Goal: Task Accomplishment & Management: Complete application form

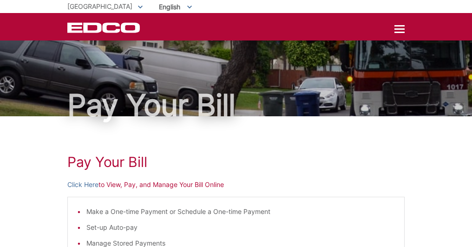
scroll to position [337, 0]
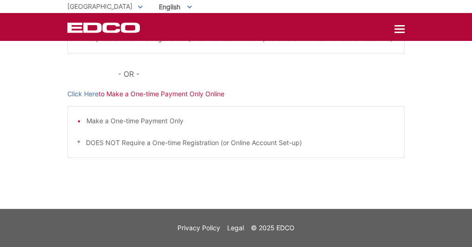
click at [0, 0] on span "Pay My Bill" at bounding box center [0, 0] width 0 height 0
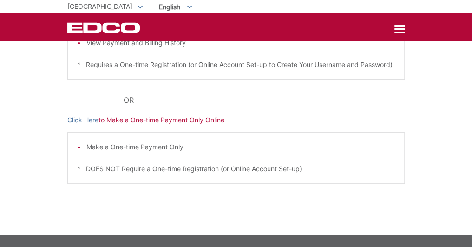
scroll to position [232, 0]
click at [146, 125] on p "Click Here to Make a One-time Payment Only Online" at bounding box center [235, 120] width 337 height 10
click at [67, 125] on link "Click Here" at bounding box center [82, 120] width 31 height 10
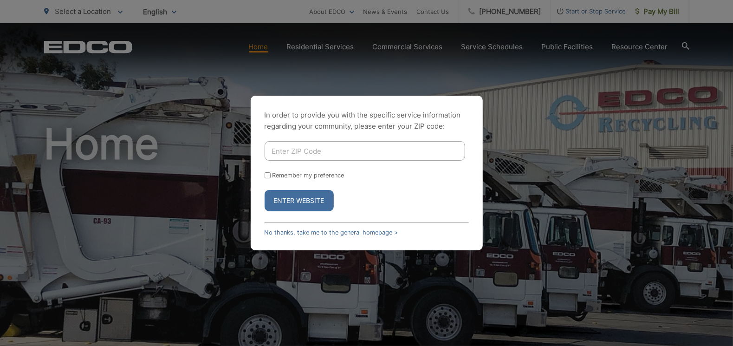
click at [314, 152] on input "Enter ZIP Code" at bounding box center [365, 151] width 201 height 20
type input "91977"
click at [266, 177] on input "Remember my preference" at bounding box center [268, 175] width 6 height 6
checkbox input "true"
click at [279, 198] on button "Enter Website" at bounding box center [299, 200] width 69 height 21
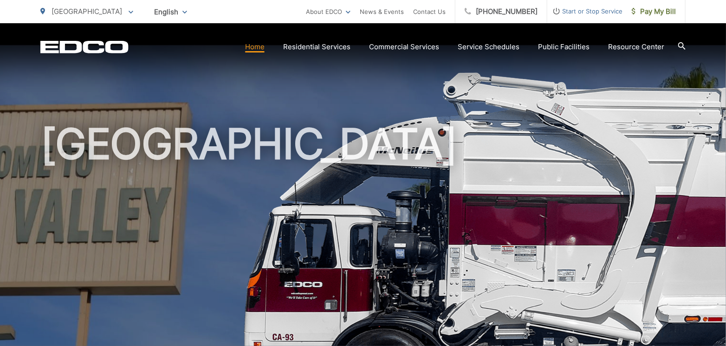
click at [568, 12] on span "Start or Stop Service" at bounding box center [584, 11] width 75 height 11
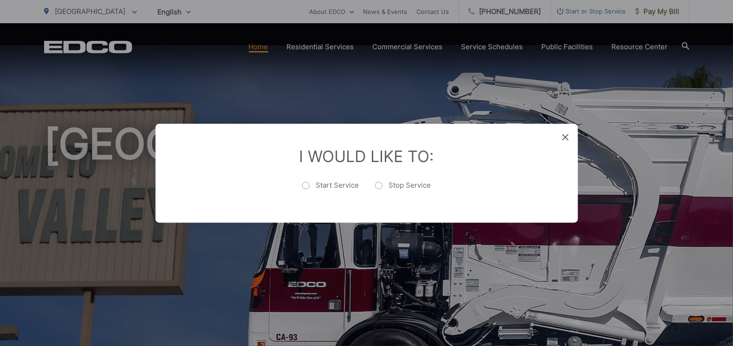
click at [322, 189] on label "Start Service" at bounding box center [330, 190] width 57 height 19
radio input "true"
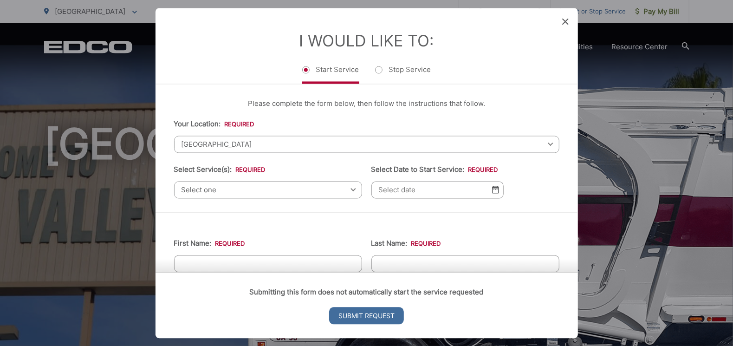
click at [217, 187] on span "Select one" at bounding box center [268, 189] width 188 height 17
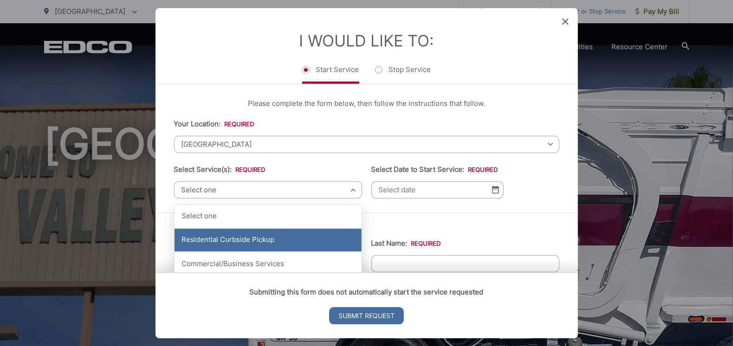
click at [210, 247] on div "Residential Curbside Pickup" at bounding box center [268, 239] width 187 height 23
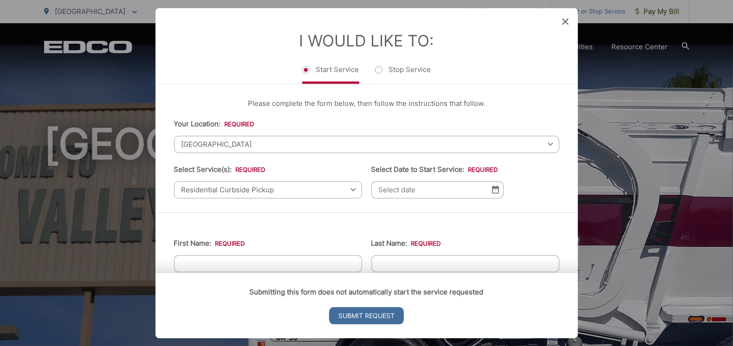
click at [492, 193] on img at bounding box center [495, 190] width 7 height 8
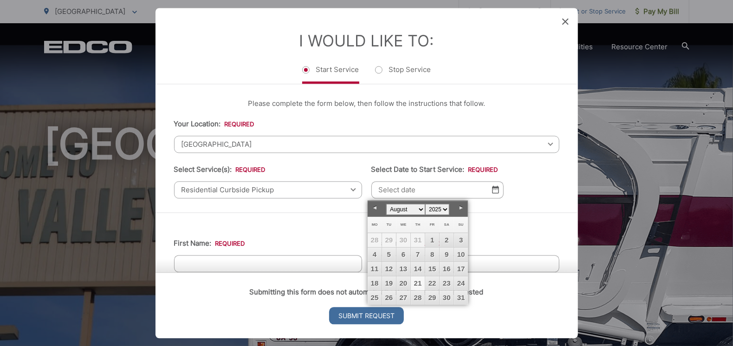
click at [492, 193] on img at bounding box center [495, 190] width 7 height 8
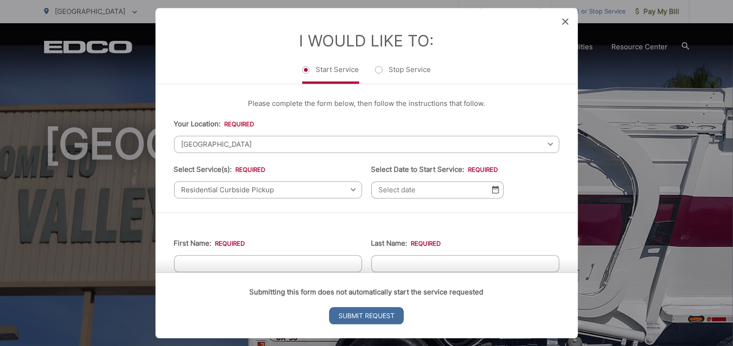
click at [566, 25] on icon at bounding box center [565, 21] width 7 height 7
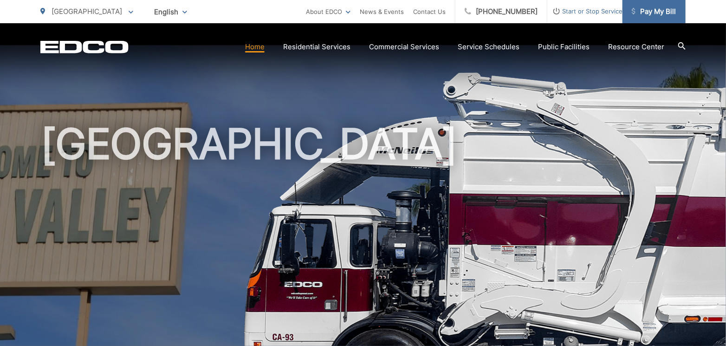
click at [639, 13] on span "Pay My Bill" at bounding box center [654, 11] width 44 height 11
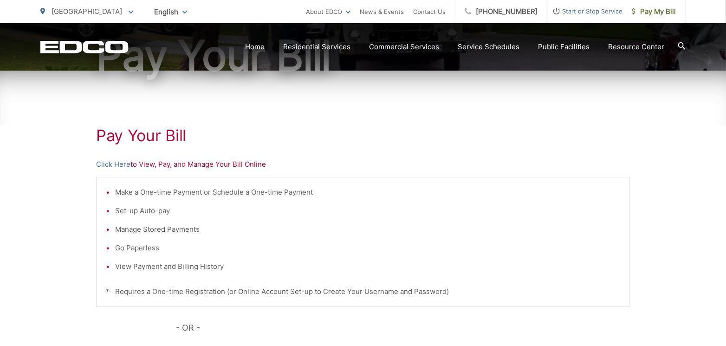
scroll to position [139, 0]
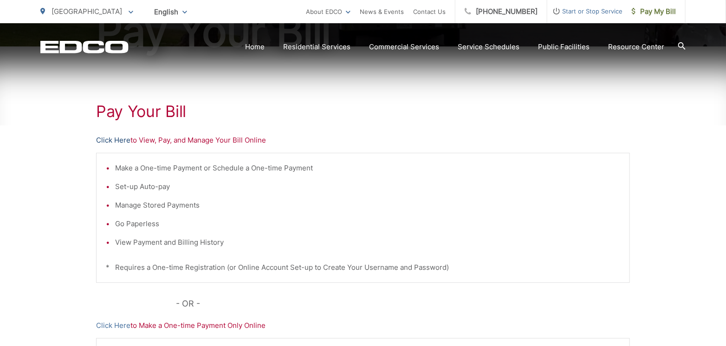
click at [113, 139] on link "Click Here" at bounding box center [113, 140] width 34 height 11
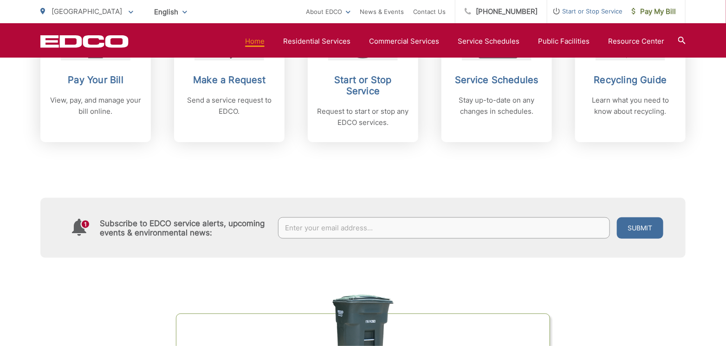
scroll to position [464, 0]
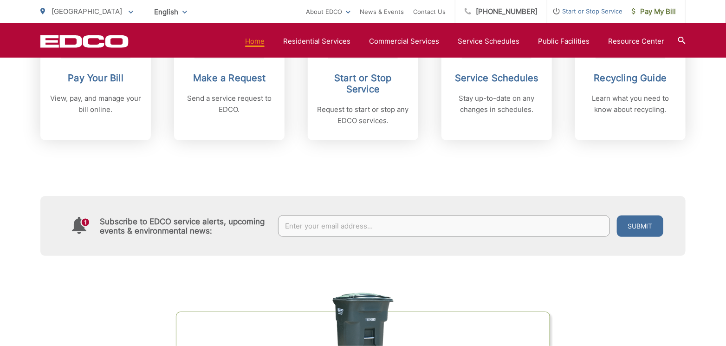
click at [391, 226] on input "text" at bounding box center [444, 225] width 332 height 21
type input "[EMAIL_ADDRESS][DOMAIN_NAME]"
click at [617, 215] on button "Submit" at bounding box center [640, 225] width 46 height 21
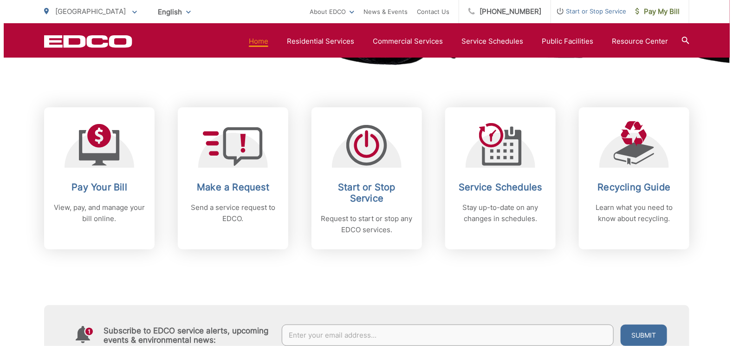
scroll to position [371, 0]
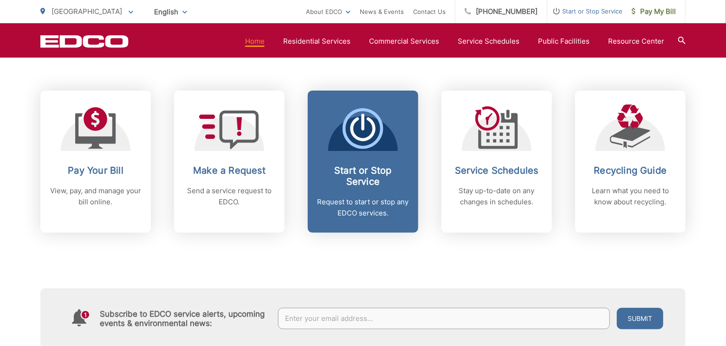
click at [371, 128] on icon at bounding box center [363, 128] width 41 height 41
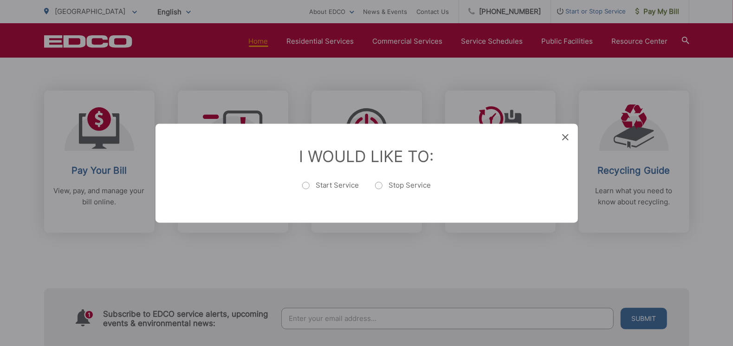
click at [307, 188] on label "Start Service" at bounding box center [330, 190] width 57 height 19
radio input "true"
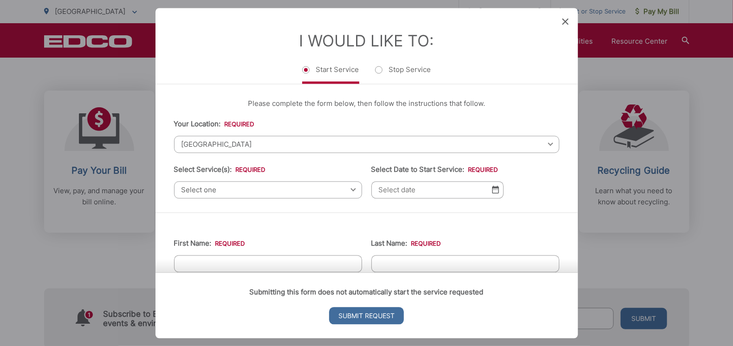
click at [218, 193] on span "Select one" at bounding box center [268, 189] width 188 height 17
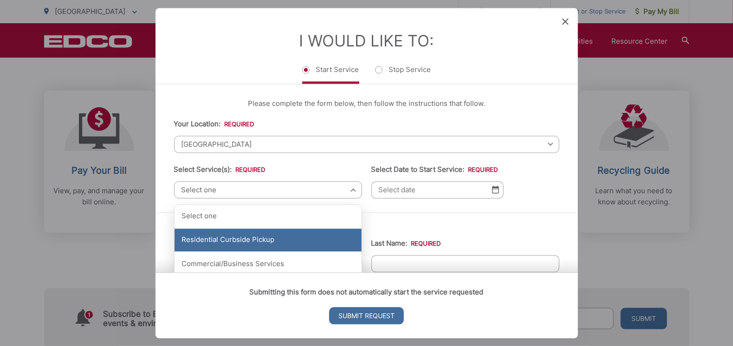
click at [225, 247] on div "Residential Curbside Pickup" at bounding box center [268, 239] width 187 height 23
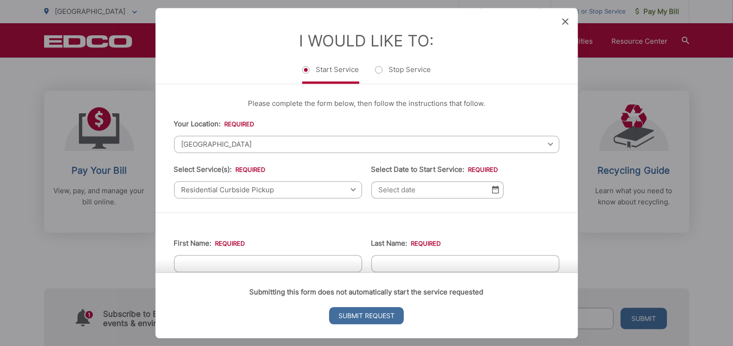
click at [409, 196] on input "Select Date to Start Service: *" at bounding box center [437, 189] width 132 height 17
click at [492, 190] on img at bounding box center [495, 190] width 7 height 8
click at [432, 192] on input "Select Date to Start Service: *" at bounding box center [437, 189] width 132 height 17
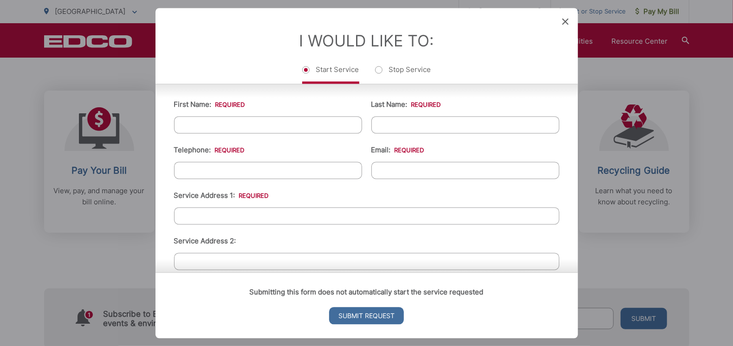
scroll to position [139, 0]
click at [230, 123] on input "First Name: *" at bounding box center [268, 124] width 188 height 17
type input "[PERSON_NAME]"
type input "Arlettaz"
type input "[PHONE_NUMBER]"
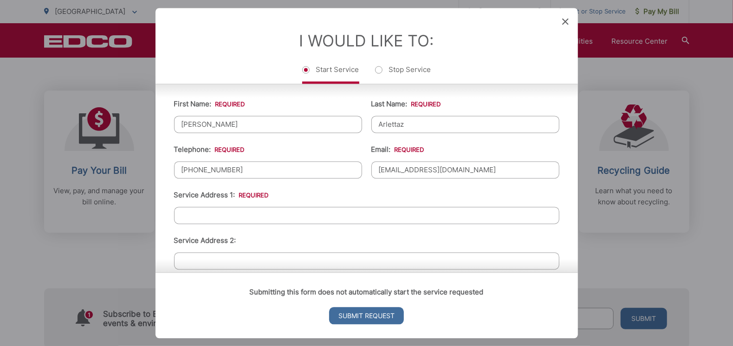
type input "[EMAIL_ADDRESS][DOMAIN_NAME]"
click at [214, 221] on input "Service Address 1: *" at bounding box center [366, 215] width 385 height 17
type input "1659 Helix St"
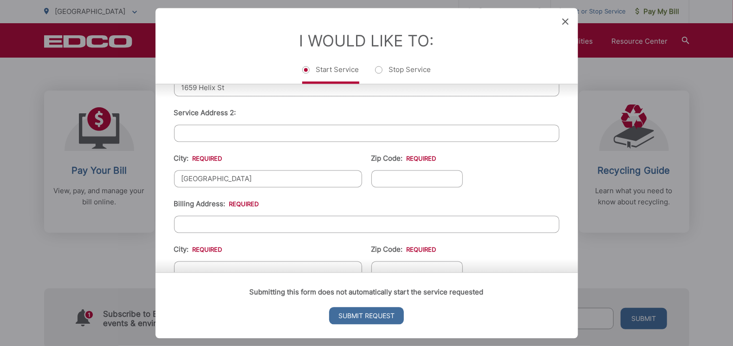
type input "[GEOGRAPHIC_DATA]"
type input "91977"
type input "1659 Helix St"
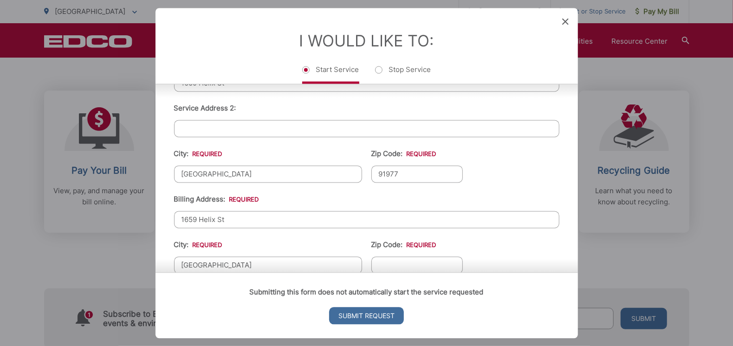
type input "[GEOGRAPHIC_DATA]"
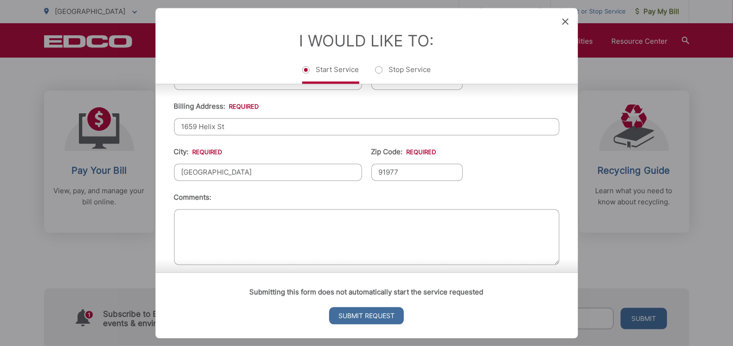
scroll to position [373, 0]
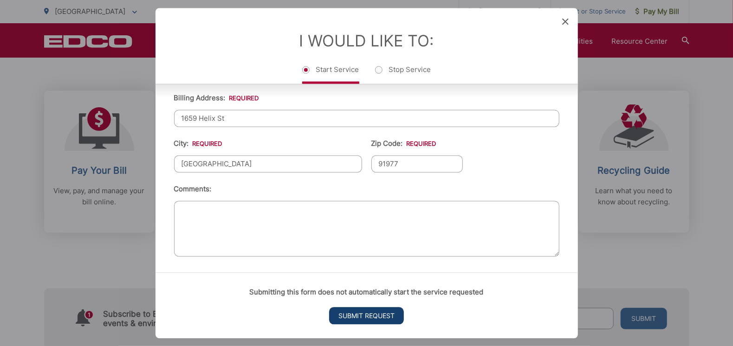
type input "91977"
click at [371, 318] on input "Submit Request" at bounding box center [366, 315] width 75 height 17
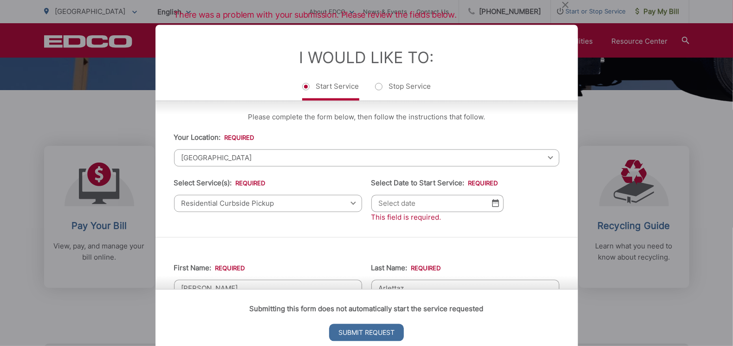
scroll to position [0, 0]
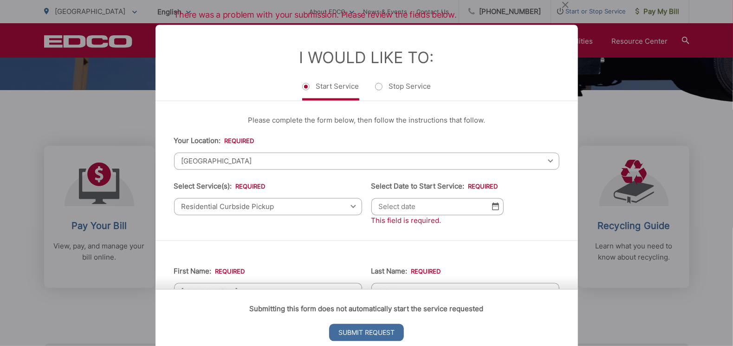
click at [344, 209] on span "Residential Curbside Pickup" at bounding box center [268, 206] width 188 height 17
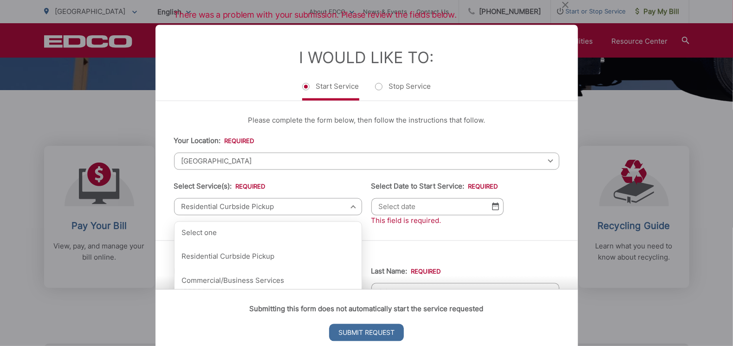
click at [345, 208] on span "Residential Curbside Pickup" at bounding box center [268, 206] width 188 height 17
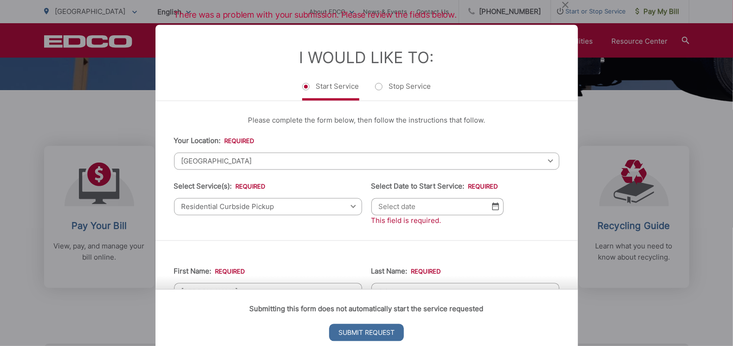
click at [450, 206] on input "Select Date to Start Service: *" at bounding box center [437, 206] width 132 height 17
click at [488, 207] on input "Select Date to Start Service: *" at bounding box center [437, 206] width 132 height 17
click at [381, 203] on input "Select Date to Start Service: *" at bounding box center [437, 206] width 132 height 17
type input "[DATE]"
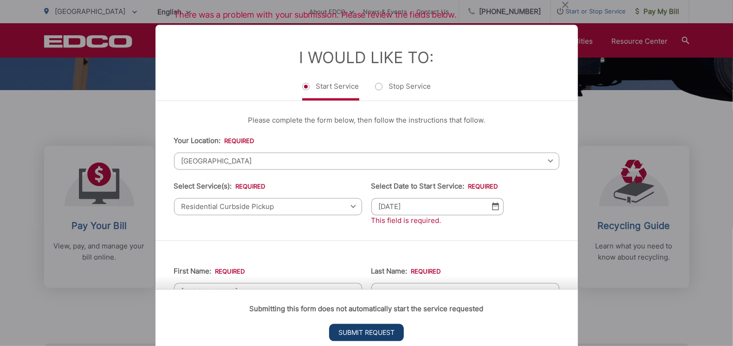
click at [364, 336] on input "Submit Request" at bounding box center [366, 332] width 75 height 17
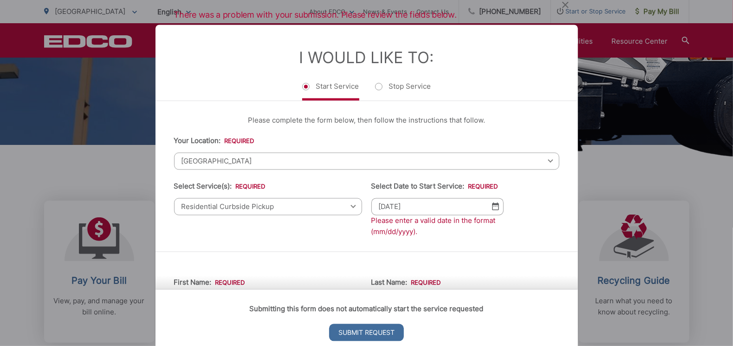
click at [393, 207] on input "[DATE]" at bounding box center [437, 206] width 132 height 17
type input "[DATE]"
click at [338, 332] on input "Submit Request" at bounding box center [366, 332] width 75 height 17
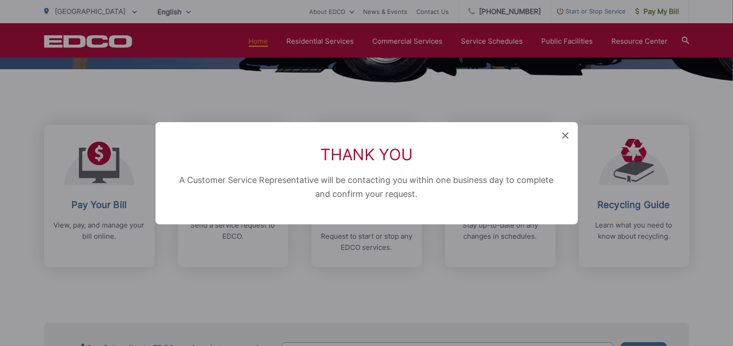
click at [399, 296] on div "Thank You A Customer Service Representative will be contacting you within one b…" at bounding box center [366, 173] width 733 height 346
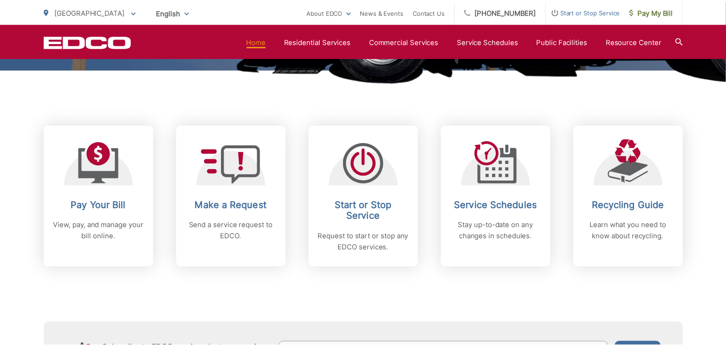
scroll to position [371, 0]
